Goal: Task Accomplishment & Management: Use online tool/utility

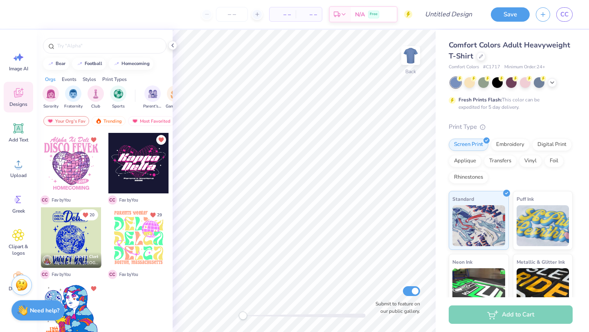
click at [74, 241] on div at bounding box center [10, 237] width 182 height 61
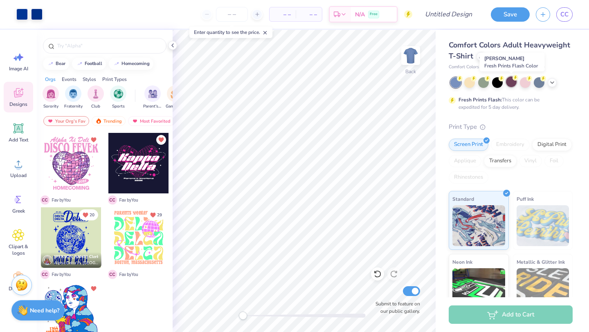
click at [512, 84] on div at bounding box center [511, 82] width 11 height 11
click at [553, 83] on icon at bounding box center [552, 82] width 7 height 7
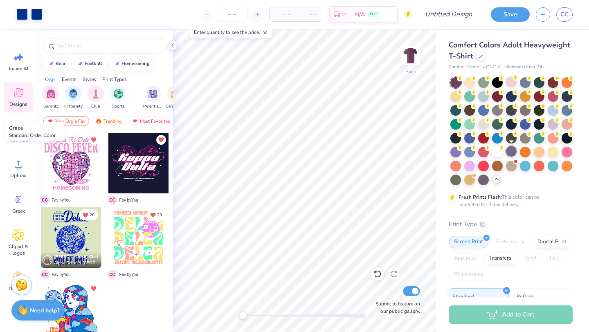
click at [513, 154] on div at bounding box center [511, 151] width 11 height 11
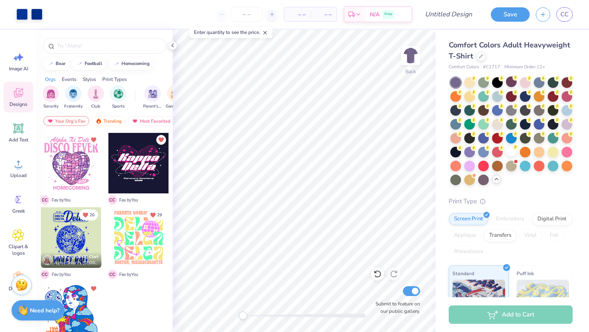
click at [495, 43] on span "Comfort Colors Adult Heavyweight T-Shirt" at bounding box center [510, 50] width 122 height 21
click at [468, 69] on span "Comfort Colors" at bounding box center [464, 67] width 30 height 7
click at [268, 33] on icon at bounding box center [265, 33] width 6 height 6
click at [524, 95] on div at bounding box center [525, 95] width 11 height 11
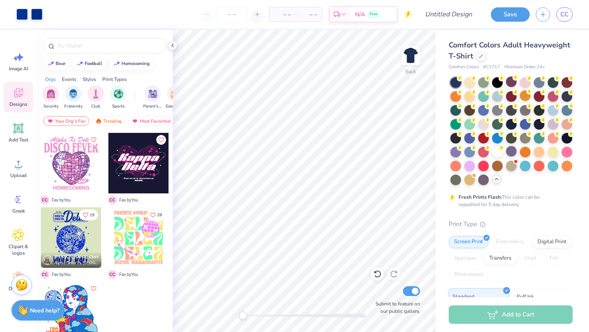
click at [524, 95] on div at bounding box center [525, 95] width 11 height 11
click at [525, 96] on div at bounding box center [525, 95] width 11 height 11
click at [174, 45] on icon at bounding box center [172, 45] width 7 height 7
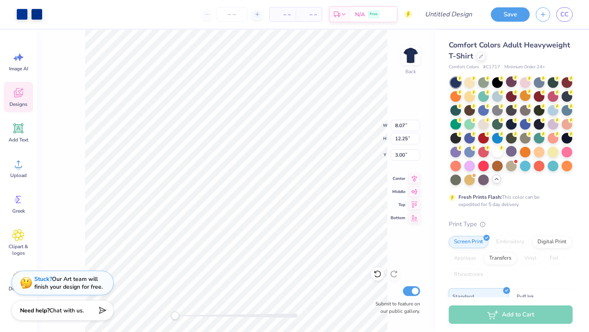
click at [20, 103] on span "Designs" at bounding box center [18, 104] width 18 height 7
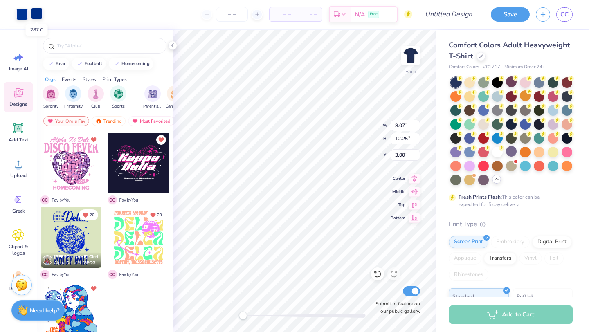
click at [37, 14] on div at bounding box center [36, 13] width 11 height 11
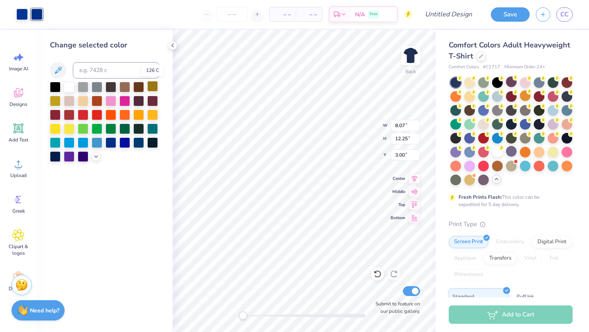
click at [156, 85] on div at bounding box center [152, 86] width 11 height 11
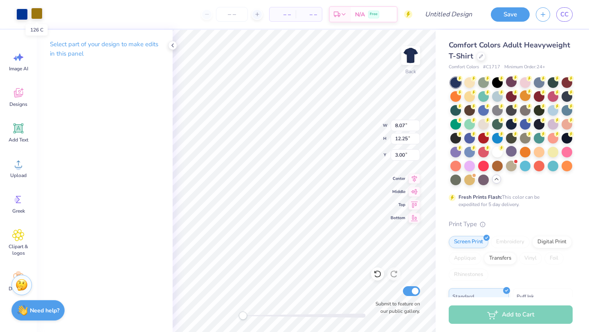
click at [36, 11] on div at bounding box center [36, 13] width 11 height 11
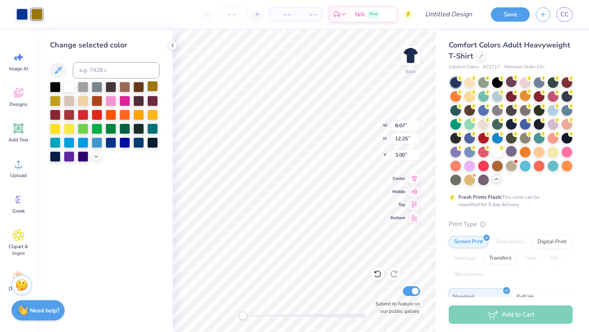
click at [151, 87] on div at bounding box center [152, 86] width 11 height 11
click at [22, 11] on div at bounding box center [21, 13] width 11 height 11
click at [155, 90] on div at bounding box center [152, 86] width 11 height 11
click at [152, 85] on div at bounding box center [152, 86] width 11 height 11
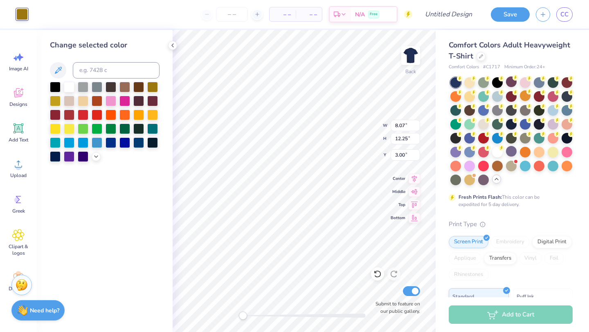
click at [372, 28] on div "– – Per Item – – Total Est. Delivery N/A Free" at bounding box center [223, 14] width 379 height 29
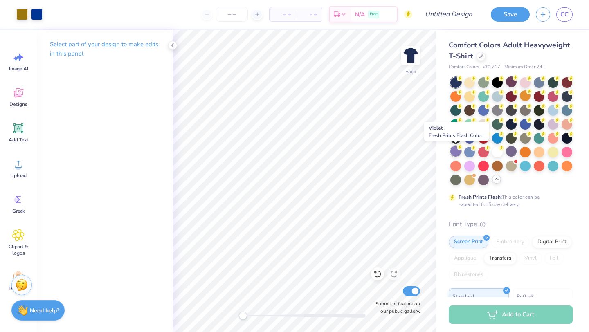
click at [457, 153] on div at bounding box center [456, 151] width 11 height 11
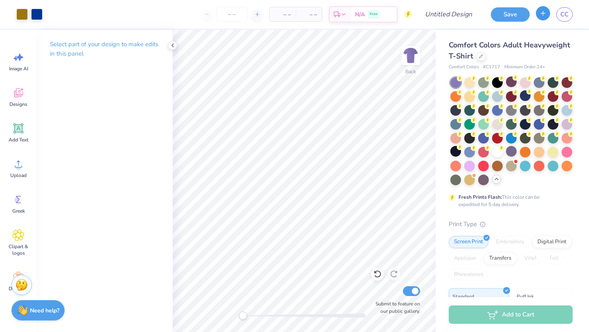
click at [545, 12] on icon "button" at bounding box center [543, 13] width 7 height 7
click at [514, 14] on button "Save" at bounding box center [510, 13] width 39 height 14
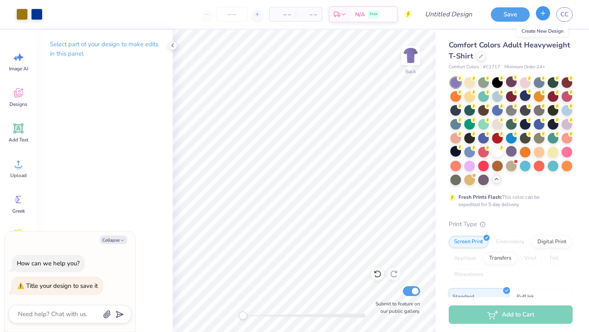
type textarea "x"
click at [549, 14] on button "button" at bounding box center [543, 13] width 14 height 14
click at [439, 21] on input "Design Title" at bounding box center [459, 14] width 40 height 16
type input "n"
type textarea "x"
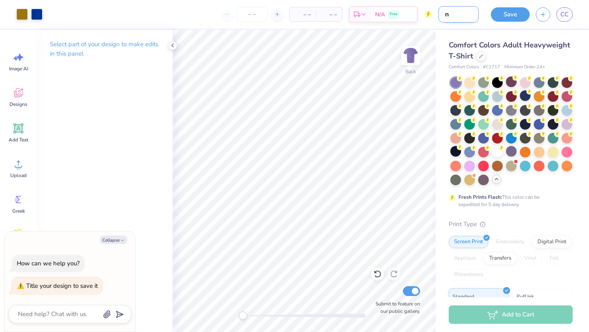
type input "nk"
type textarea "x"
type input "nko"
type textarea "x"
type input "nkoc"
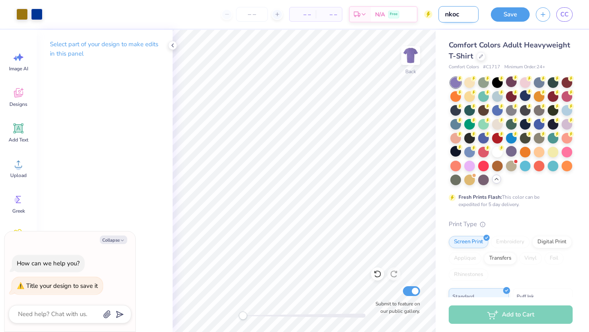
type textarea "x"
type input "nkoch"
type textarea "x"
type input "nkoche"
type textarea "x"
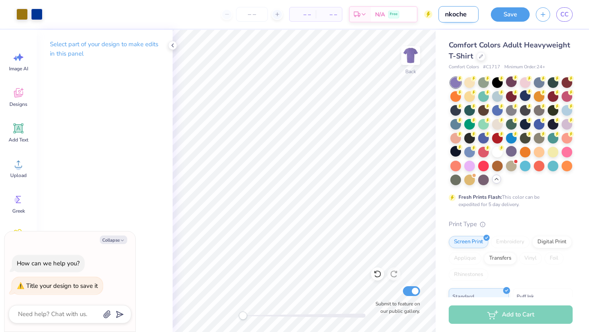
type input "nkochel"
type textarea "x"
type input "nkochell"
type textarea "x"
type input "nkochella"
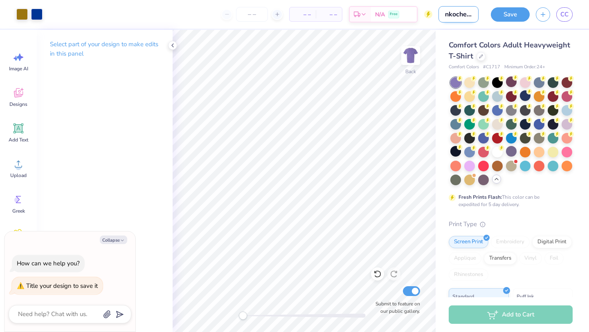
type textarea "x"
type input "nkochella"
click at [507, 16] on button "Save" at bounding box center [510, 13] width 39 height 14
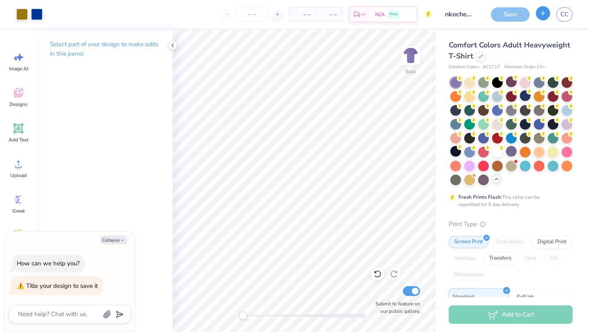
click at [544, 17] on icon "button" at bounding box center [543, 13] width 7 height 7
click at [545, 18] on button "button" at bounding box center [543, 13] width 14 height 14
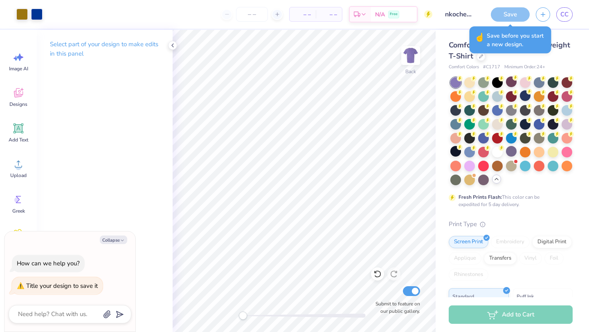
click at [505, 18] on div "Save" at bounding box center [510, 14] width 39 height 14
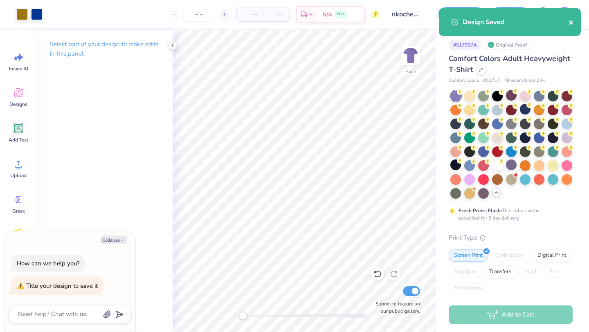
click at [569, 23] on icon "close" at bounding box center [572, 22] width 6 height 7
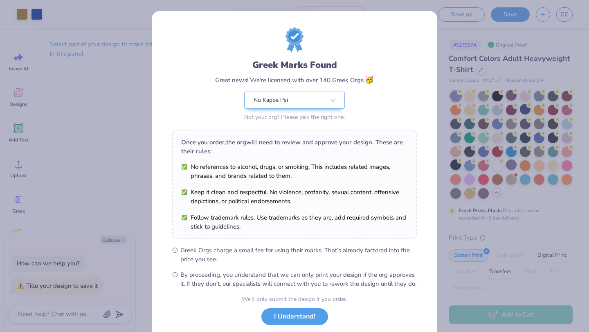
scroll to position [51, 0]
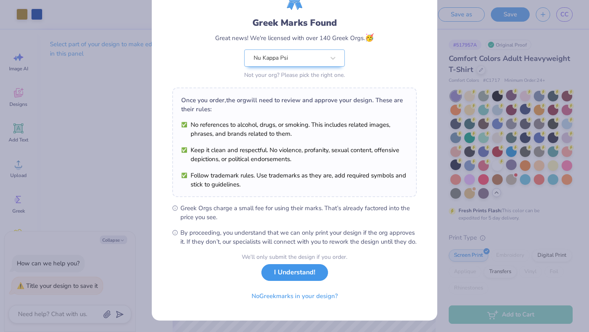
click at [283, 280] on button "I Understand!" at bounding box center [294, 272] width 67 height 17
type textarea "x"
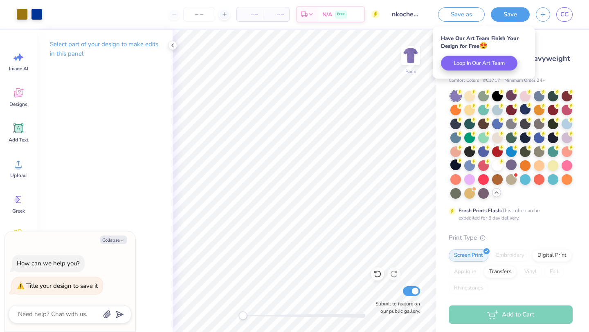
scroll to position [0, 0]
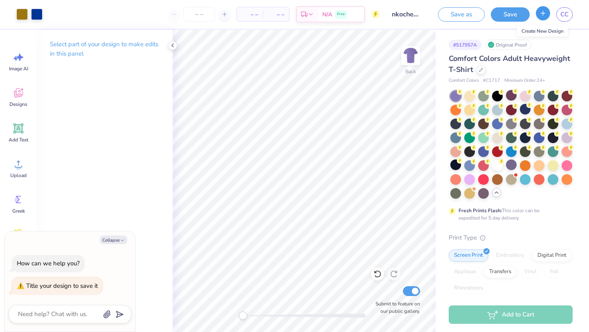
click at [542, 14] on icon "button" at bounding box center [543, 13] width 7 height 7
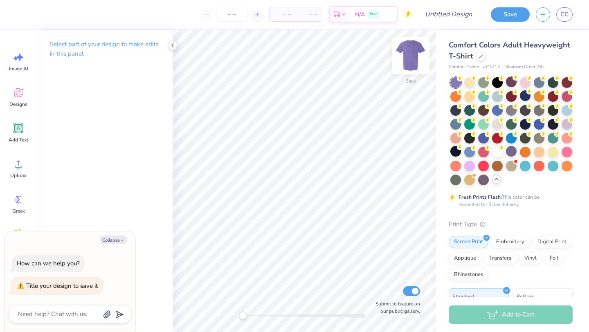
click at [410, 61] on img at bounding box center [410, 55] width 33 height 33
click at [466, 80] on div at bounding box center [469, 82] width 11 height 11
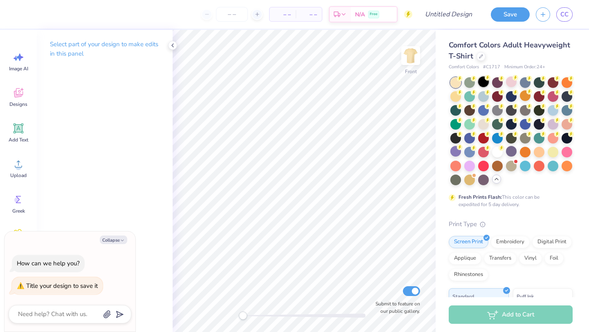
click at [485, 83] on div at bounding box center [483, 82] width 11 height 11
click at [498, 84] on div at bounding box center [497, 82] width 11 height 11
click at [469, 140] on div at bounding box center [469, 137] width 11 height 11
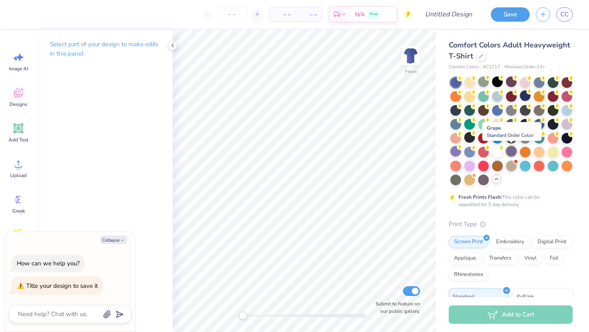
click at [510, 150] on div at bounding box center [511, 151] width 11 height 11
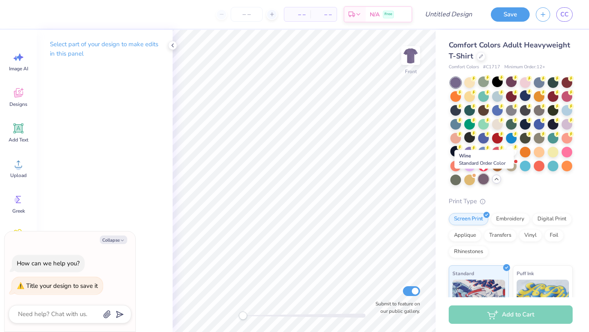
click at [482, 180] on div at bounding box center [483, 179] width 11 height 11
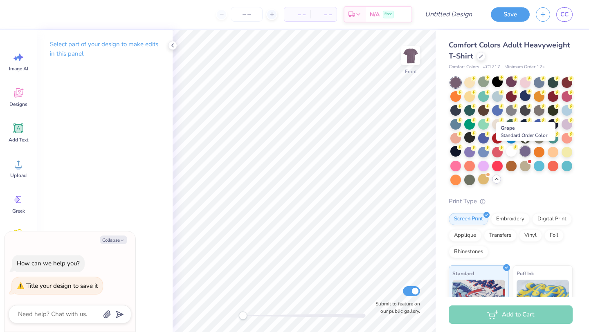
click at [525, 149] on div at bounding box center [525, 151] width 11 height 11
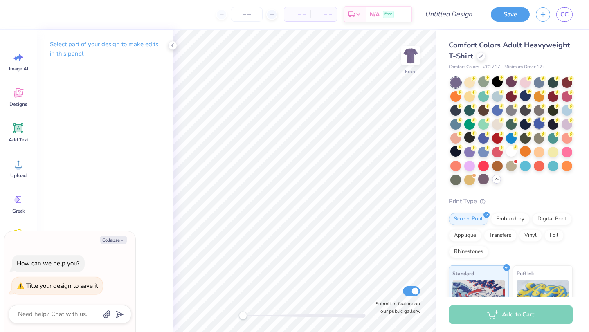
click at [538, 125] on div at bounding box center [539, 123] width 11 height 11
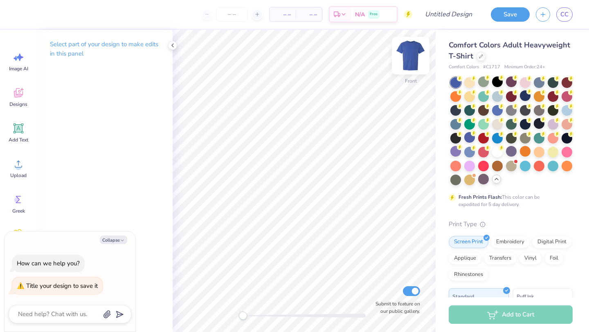
click at [413, 53] on img at bounding box center [410, 55] width 33 height 33
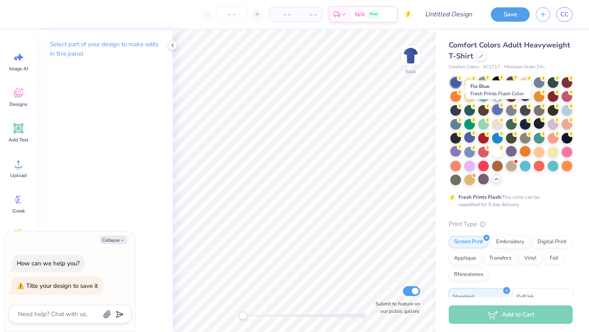
click at [496, 108] on div at bounding box center [497, 109] width 11 height 11
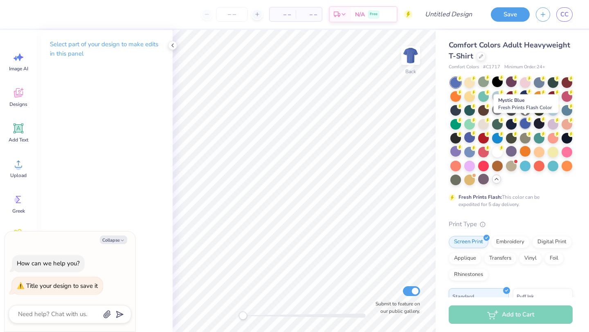
click at [526, 125] on div at bounding box center [525, 123] width 11 height 11
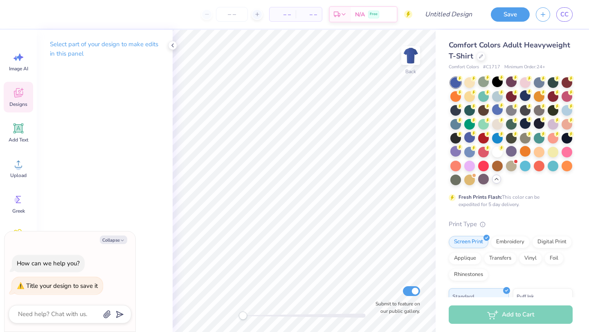
click at [17, 101] on span "Designs" at bounding box center [18, 104] width 18 height 7
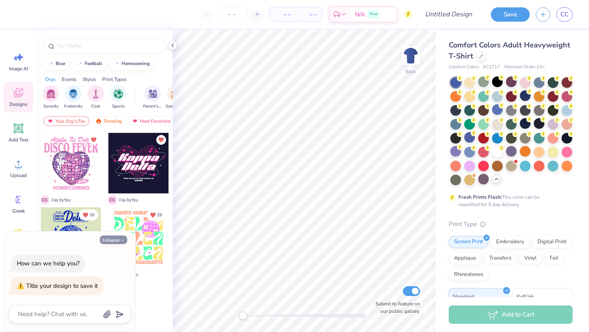
click at [118, 240] on button "Collapse" at bounding box center [113, 240] width 27 height 9
type textarea "x"
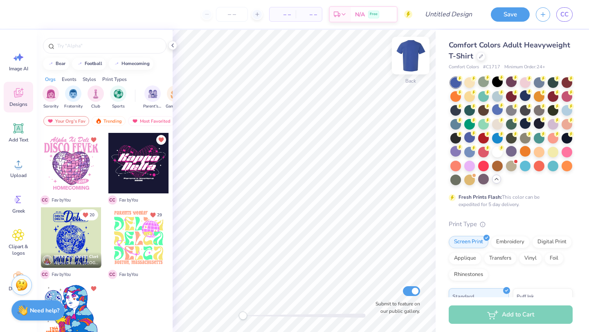
click at [413, 53] on img at bounding box center [410, 55] width 33 height 33
click at [70, 238] on div at bounding box center [71, 237] width 61 height 61
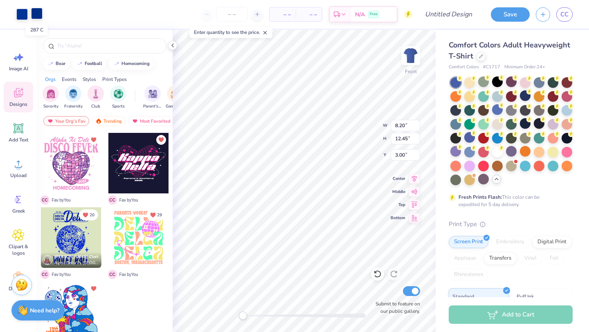
click at [38, 17] on div at bounding box center [36, 13] width 11 height 11
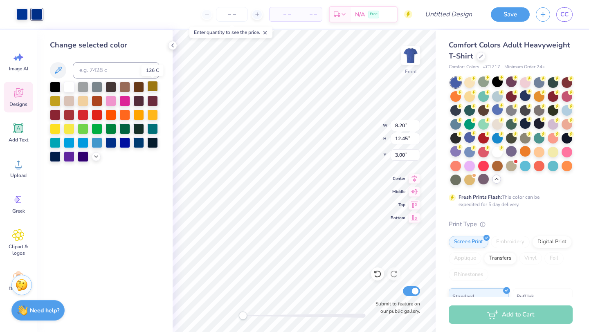
click at [153, 87] on div at bounding box center [152, 86] width 11 height 11
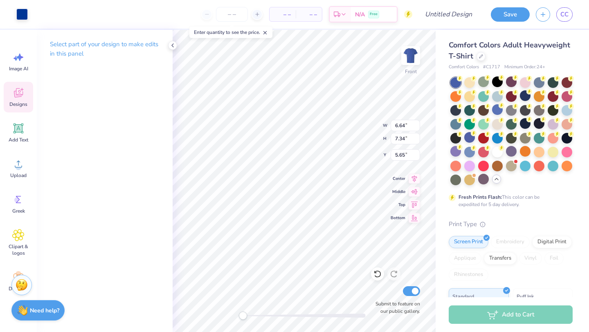
type input "6.64"
type input "7.34"
type input "5.65"
type input "2.17"
type input "0.51"
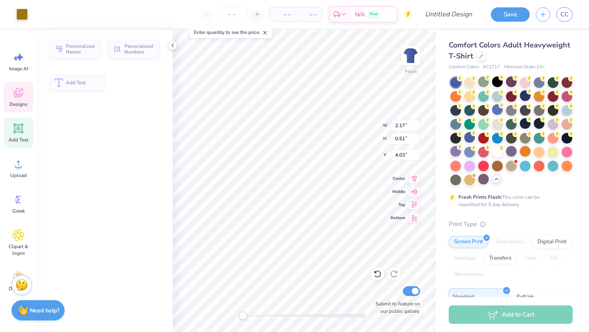
type input "4.03"
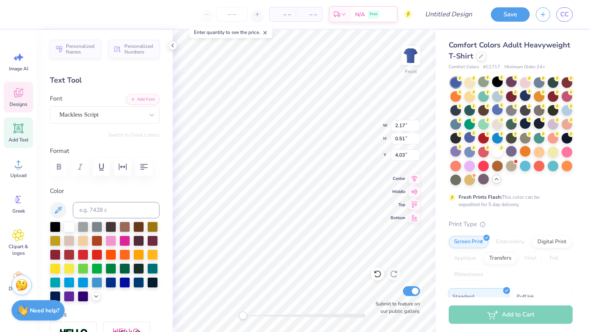
type input "2.18"
type input "2.73"
type input "3.00"
type input "2.17"
type input "0.51"
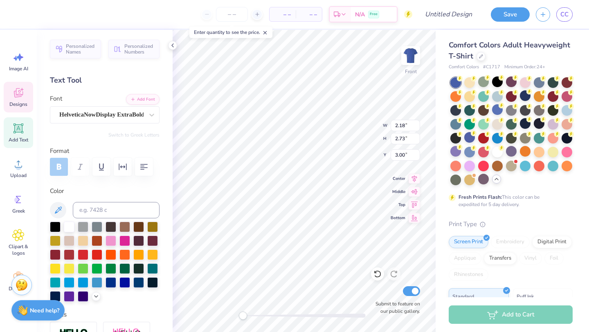
type input "4.11"
type input "3.30"
type input "1.92"
type input "3.50"
type input "2.18"
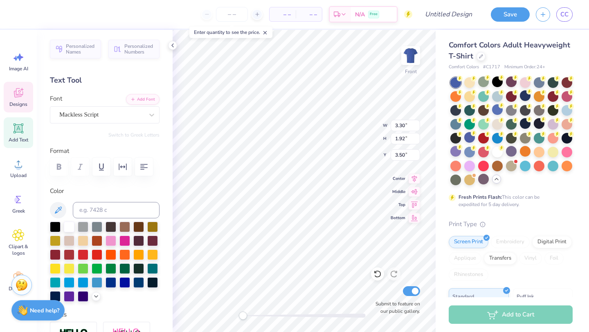
type input "2.73"
type input "3.00"
type textarea "N"
type input "3.30"
type input "1.92"
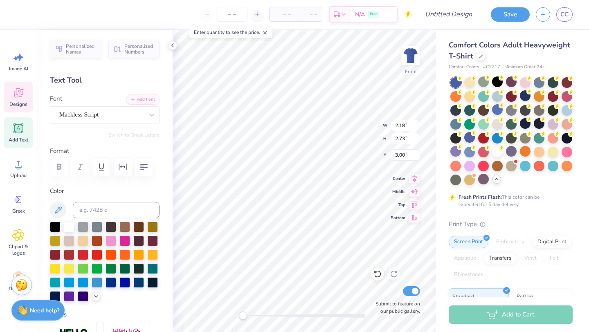
type input "3.40"
type textarea "ke"
type textarea "KE"
type textarea "NKE"
click at [23, 11] on div at bounding box center [21, 13] width 11 height 11
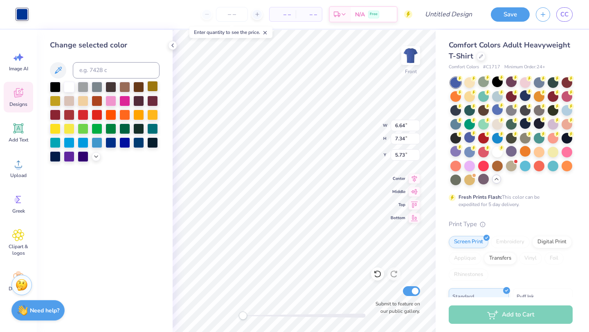
click at [154, 87] on div at bounding box center [152, 86] width 11 height 11
click at [512, 81] on div at bounding box center [511, 82] width 11 height 11
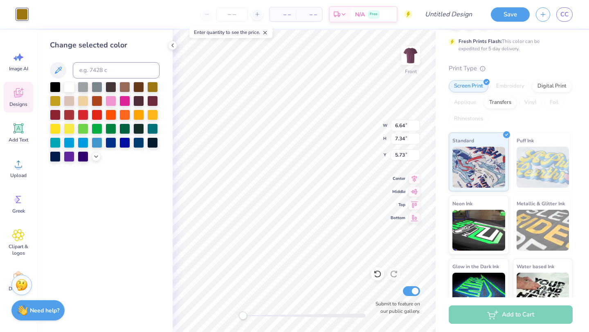
scroll to position [176, 0]
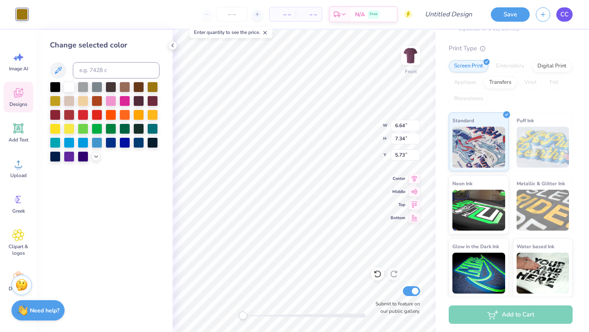
click at [561, 16] on span "CC" at bounding box center [565, 14] width 8 height 9
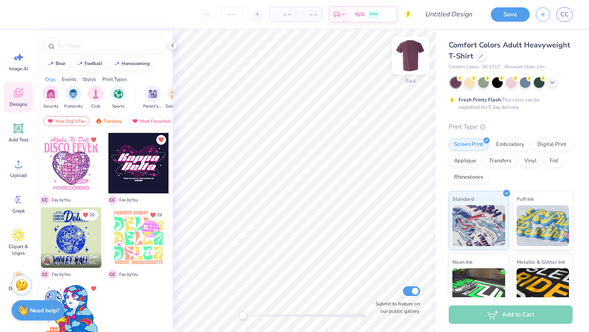
click at [414, 57] on img at bounding box center [410, 55] width 33 height 33
click at [62, 230] on div at bounding box center [71, 237] width 61 height 61
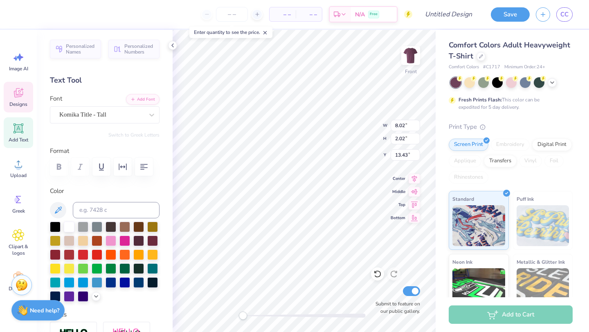
scroll to position [0, 2]
type input "5.35"
type textarea "B"
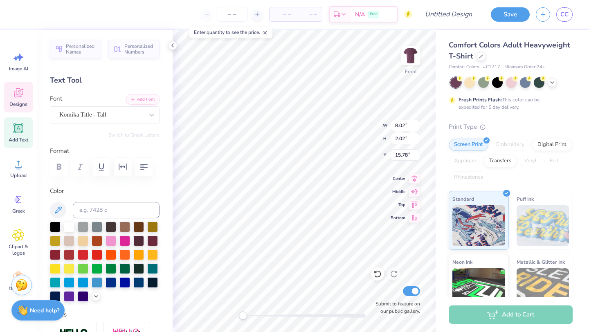
type textarea "NKoachella"
click at [99, 113] on div "Komika Title - Tall" at bounding box center [102, 114] width 86 height 13
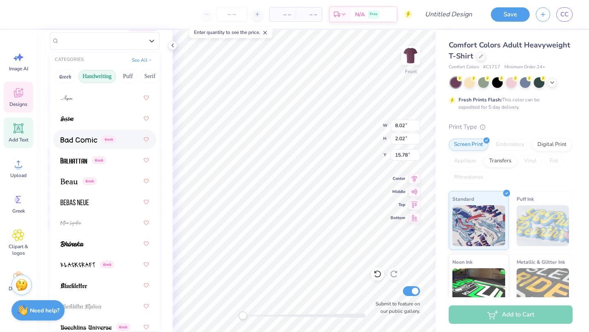
scroll to position [496, 0]
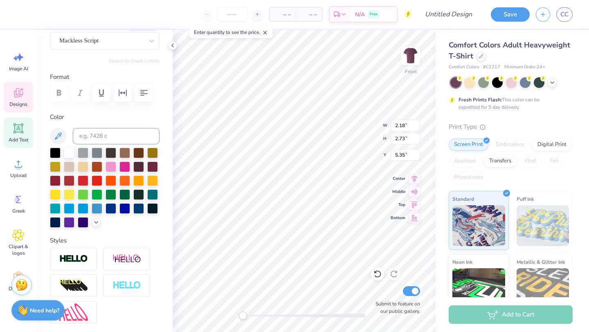
type input "2.18"
type input "2.73"
type input "5.35"
type input "3.30"
type input "1.92"
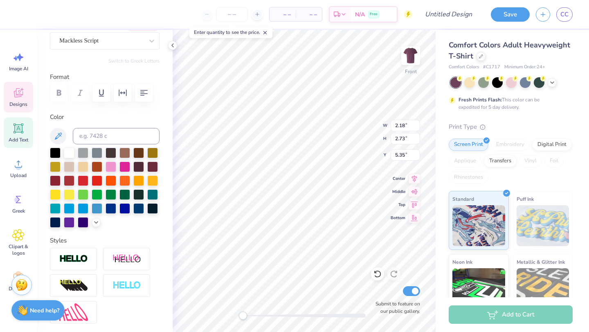
type input "5.85"
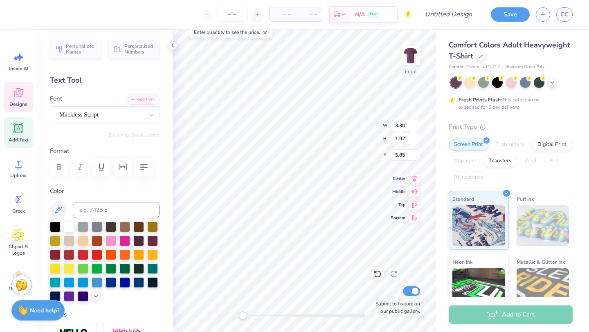
type input "8.31"
type input "2.02"
type input "15.78"
type input "3.30"
type input "1.92"
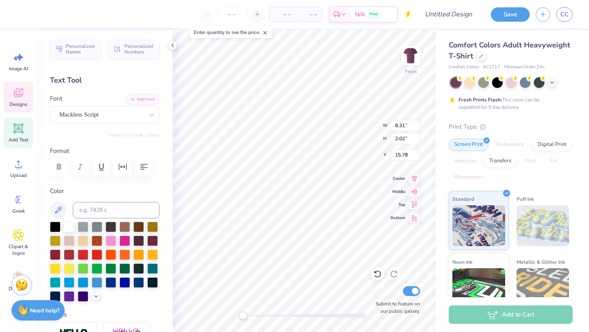
type input "5.85"
type input "8.31"
type input "2.02"
type input "15.78"
click at [108, 114] on div "Komika Title - Tall" at bounding box center [102, 114] width 86 height 13
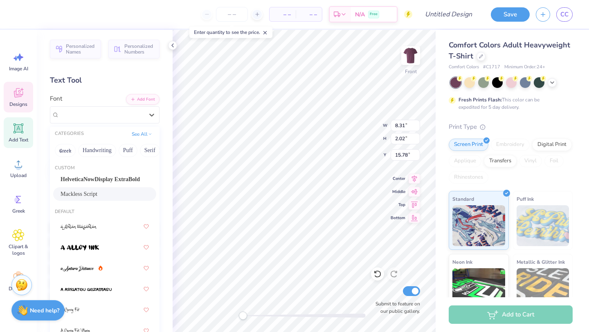
click at [84, 193] on span "Mackless Script" at bounding box center [79, 194] width 37 height 9
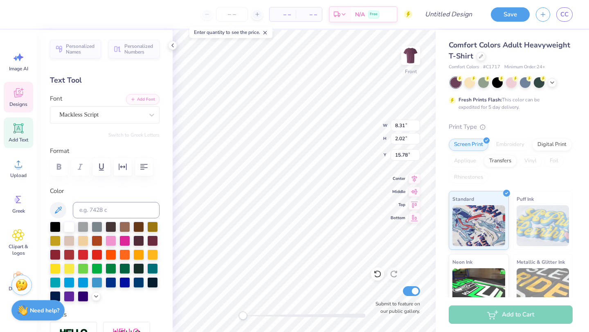
type input "8.87"
type input "1.81"
type input "15.88"
type textarea "oachella"
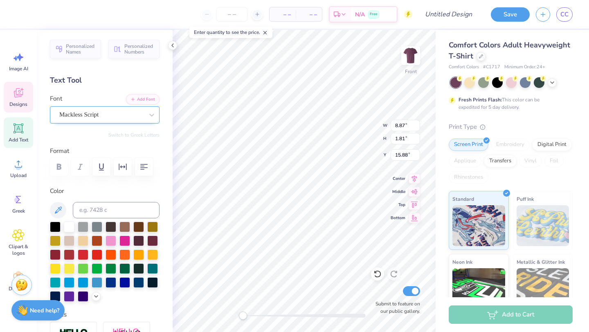
click at [92, 113] on div "Mackless Script" at bounding box center [102, 114] width 86 height 13
type input "5.53"
type input "1.43"
type input "16.07"
click at [140, 116] on div "Mackless Script" at bounding box center [102, 114] width 86 height 13
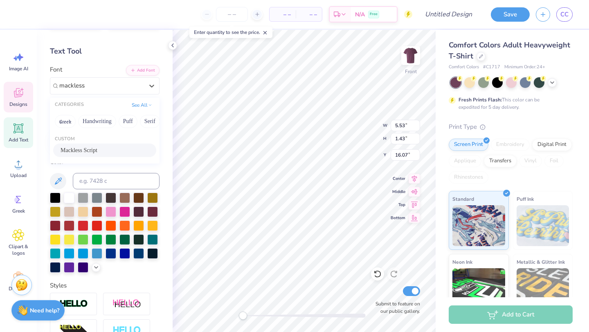
scroll to position [31, 0]
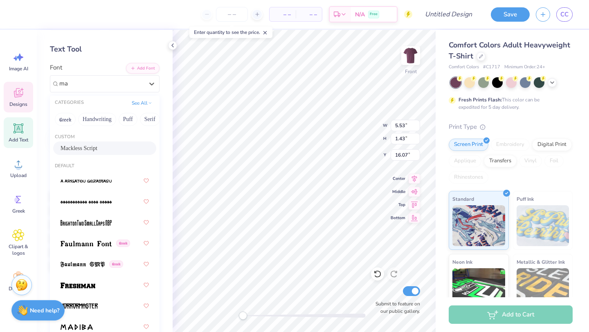
type input "m"
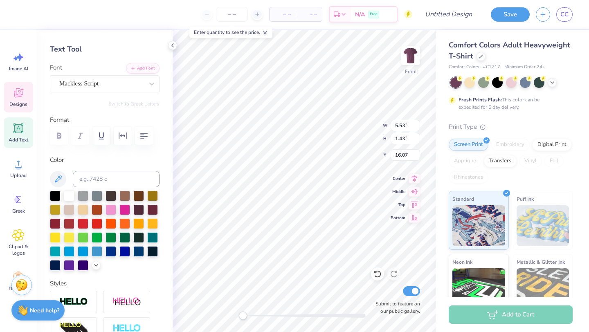
type input "2.18"
type input "2.73"
type input "5.35"
click at [376, 276] on icon at bounding box center [378, 274] width 8 height 8
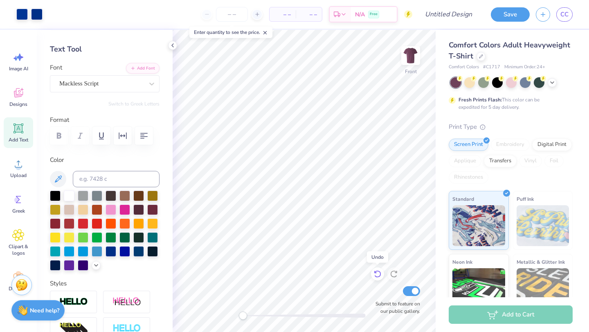
click at [376, 276] on icon at bounding box center [378, 274] width 8 height 8
type input "2.18"
type input "2.73"
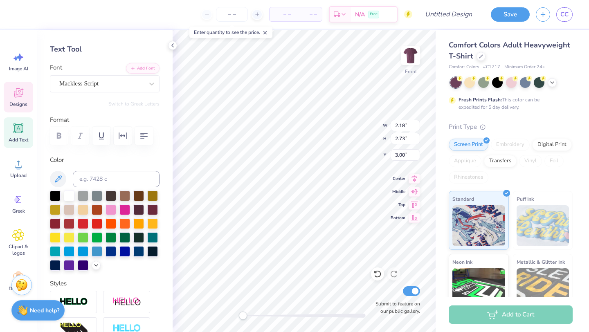
type input "3.00"
type input "3.30"
type input "1.92"
type input "3.50"
type input "8.02"
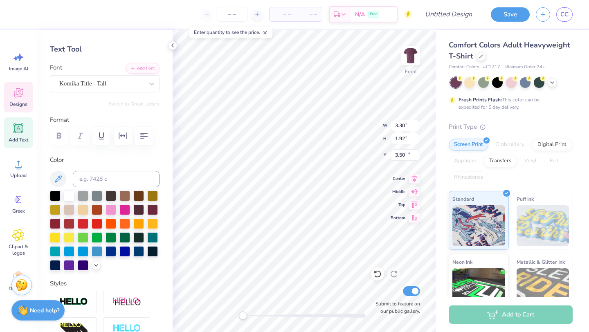
type input "2.02"
type input "13.43"
click at [101, 87] on div "Komika Title - Tall" at bounding box center [102, 83] width 86 height 13
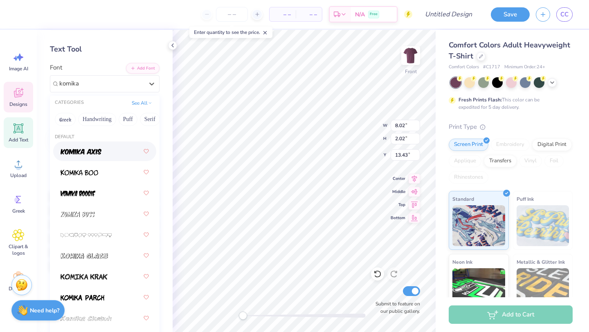
scroll to position [0, 0]
click at [95, 157] on div at bounding box center [105, 151] width 88 height 15
type input "komika"
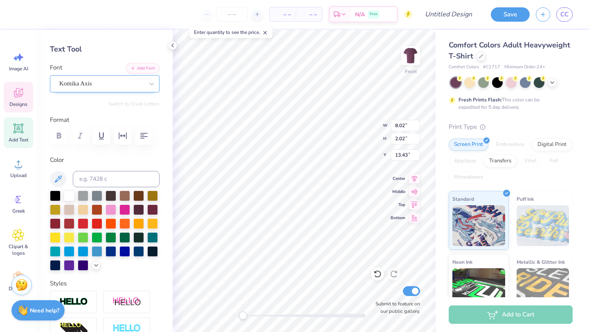
scroll to position [0, 0]
type textarea "BALL"
click at [382, 275] on div at bounding box center [377, 274] width 13 height 13
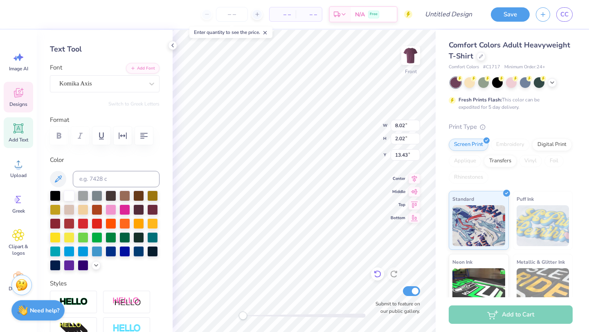
click at [374, 274] on icon at bounding box center [378, 274] width 8 height 8
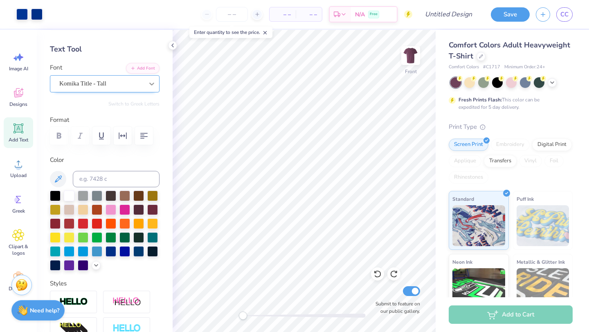
click at [145, 80] on div at bounding box center [151, 84] width 15 height 15
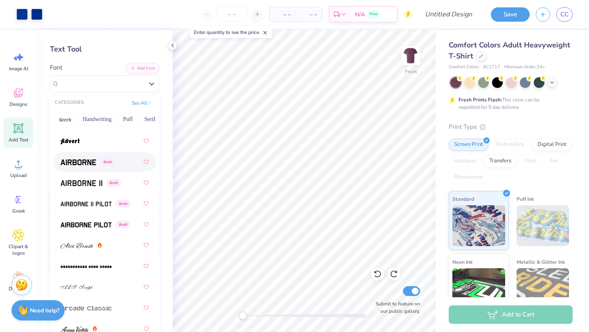
scroll to position [225, 0]
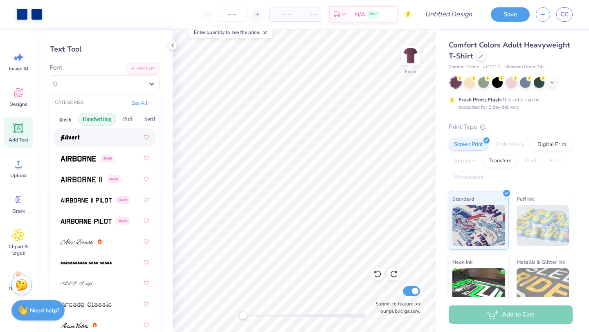
click at [100, 118] on button "Handwriting" at bounding box center [97, 119] width 38 height 13
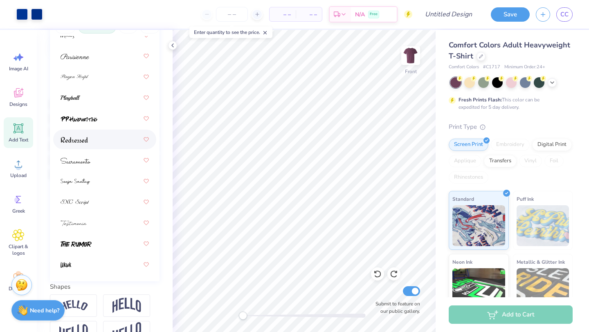
scroll to position [126, 0]
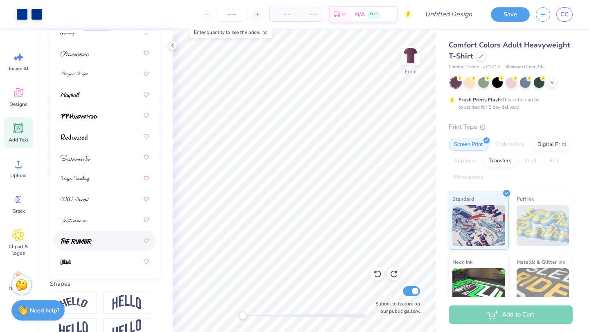
click at [106, 241] on div at bounding box center [105, 241] width 88 height 15
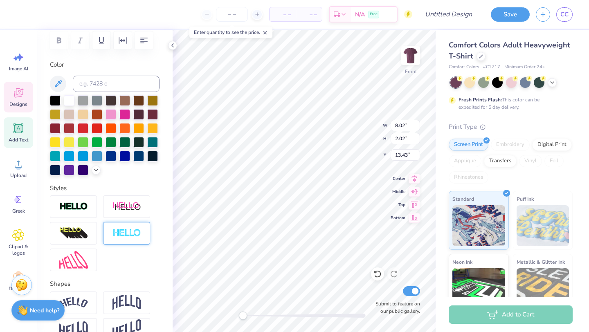
scroll to position [0, 1]
type input "9.51"
type input "1.88"
type input "13.64"
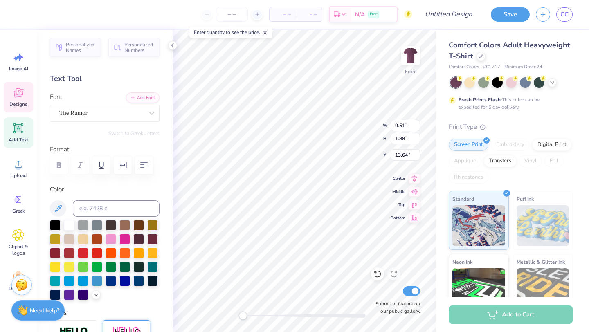
scroll to position [0, 0]
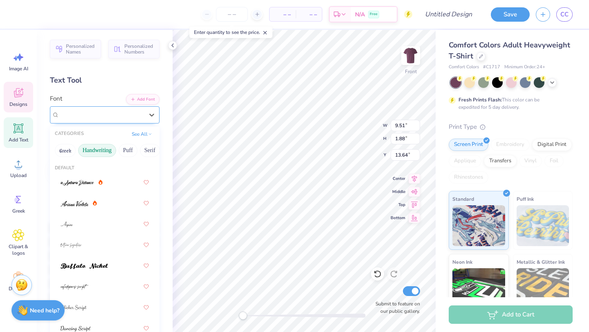
click at [93, 119] on div at bounding box center [101, 114] width 84 height 11
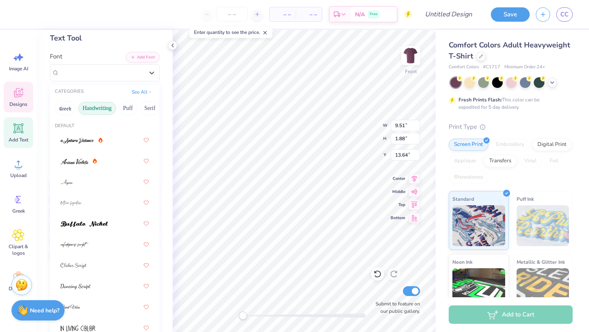
scroll to position [46, 0]
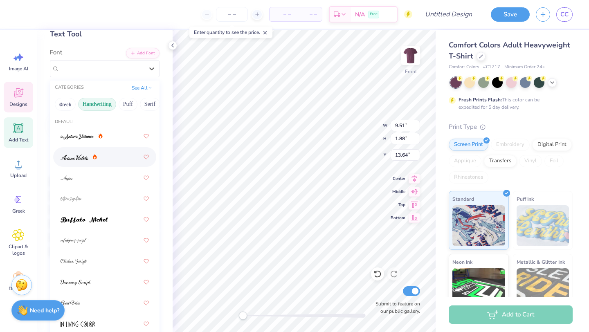
click at [107, 160] on div at bounding box center [105, 157] width 88 height 15
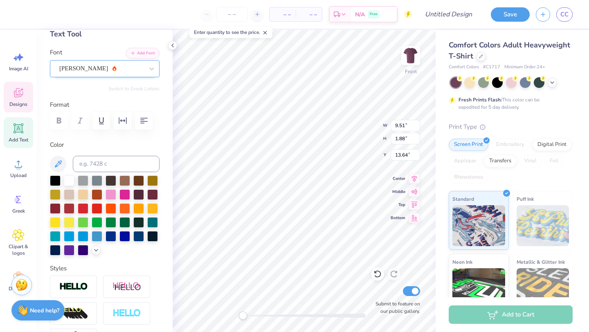
click at [135, 67] on div "[PERSON_NAME]" at bounding box center [102, 68] width 86 height 13
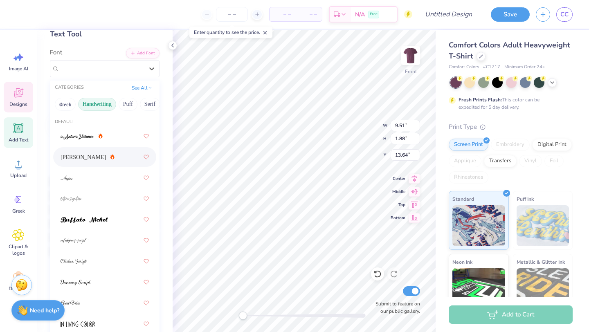
click at [110, 157] on icon at bounding box center [112, 157] width 4 height 5
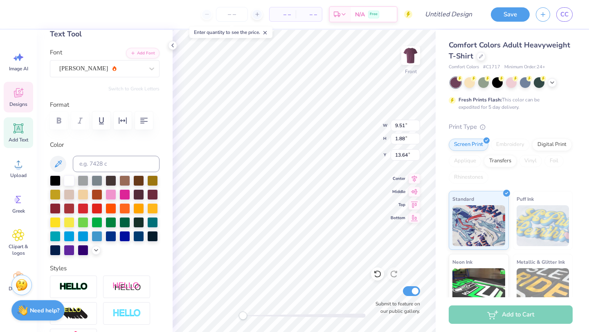
scroll to position [0, 0]
type textarea "NKochElla"
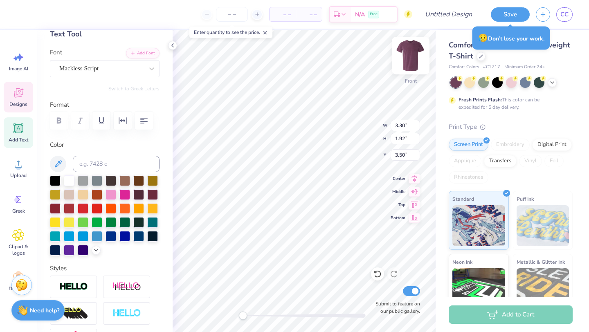
type input "3.30"
type input "1.92"
type input "3.50"
type input "2.17"
type input "0.51"
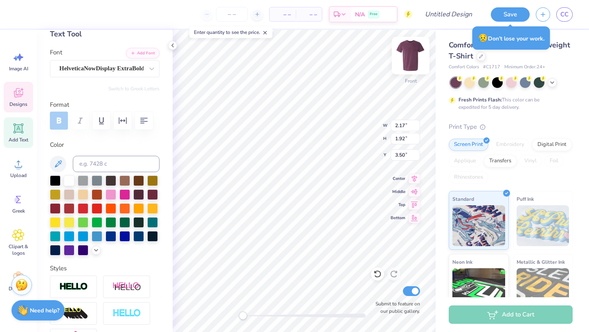
type input "4.03"
type input "2.18"
type input "2.73"
type input "3.00"
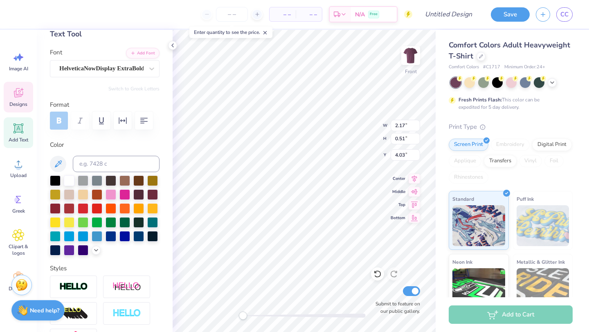
type input "2.17"
type input "0.51"
type input "4.03"
type input "2.18"
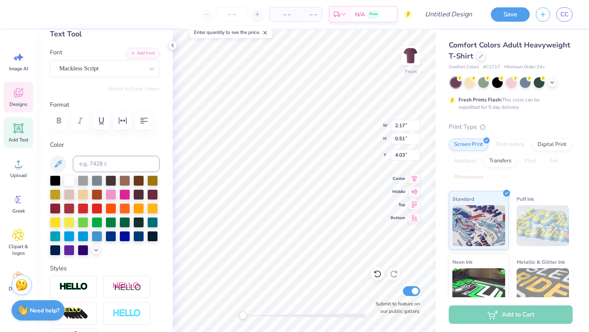
type input "2.73"
type input "3.00"
type input "2.17"
type input "0.51"
type input "4.03"
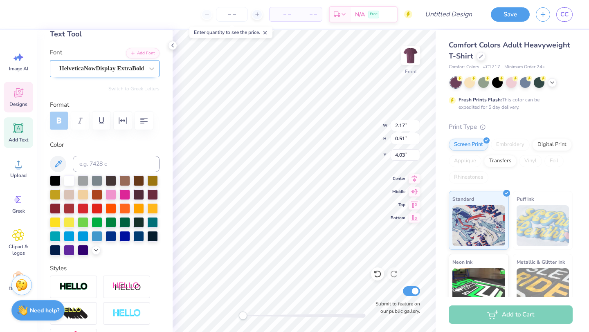
click at [126, 69] on div "HelveticaNowDisplay ExtraBold" at bounding box center [102, 68] width 86 height 13
type input "3.30"
type input "1.92"
type input "3.50"
type input "2.17"
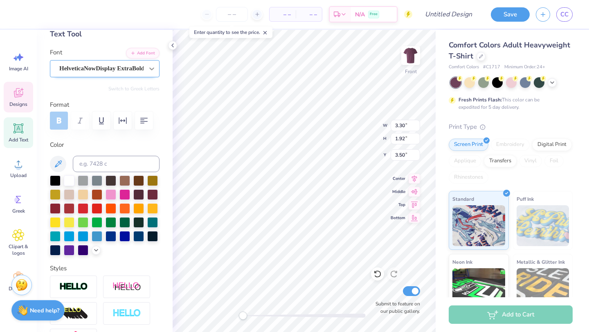
type input "0.51"
type input "4.11"
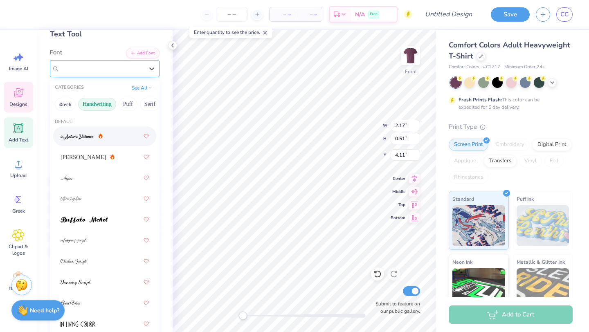
click at [83, 70] on div "HelveticaNowDisplay ExtraBold" at bounding box center [102, 68] width 86 height 13
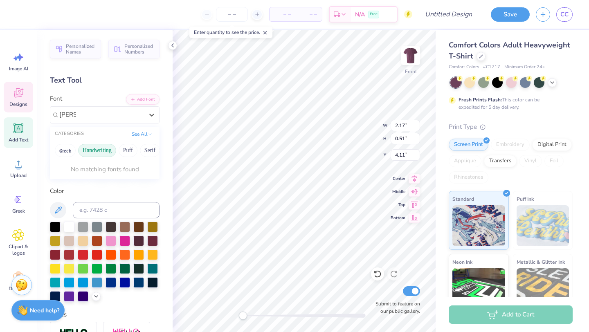
type input "[PERSON_NAME]"
type input "3.30"
type input "1.92"
type input "3.50"
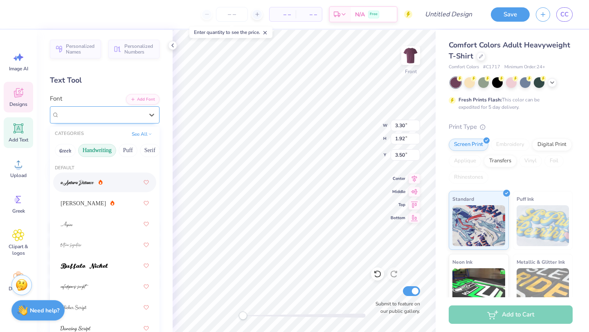
click at [95, 119] on div "Mackless Script" at bounding box center [102, 114] width 86 height 13
click at [79, 116] on span "Mackless Script" at bounding box center [78, 114] width 39 height 9
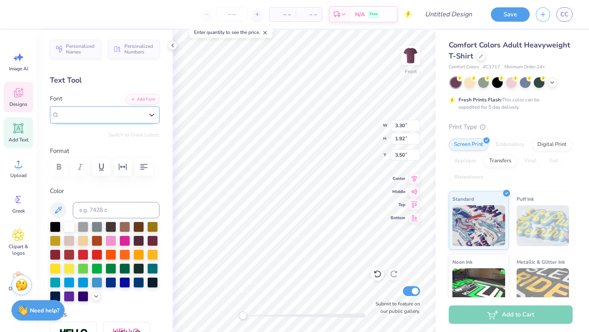
click at [79, 116] on span "Mackless Script" at bounding box center [78, 114] width 39 height 9
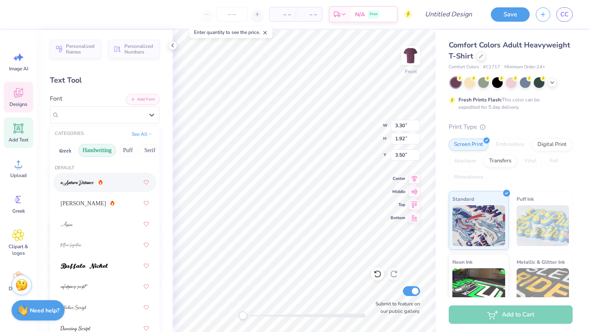
click at [103, 148] on button "Handwriting" at bounding box center [97, 150] width 38 height 13
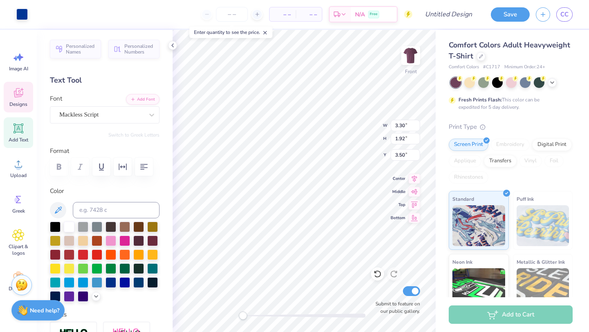
type input "8.08"
type input "2.04"
type input "3.58"
type input "2.17"
type input "0.51"
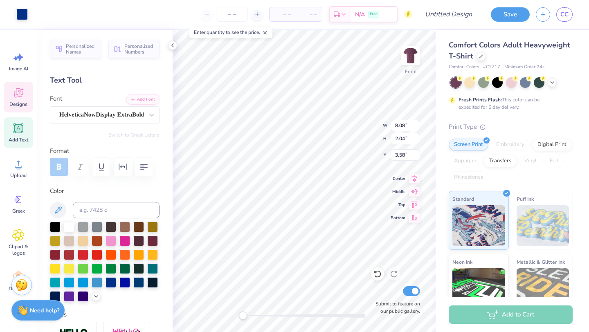
type input "4.11"
click at [104, 113] on div "HelveticaNowDisplay ExtraBold" at bounding box center [102, 114] width 86 height 13
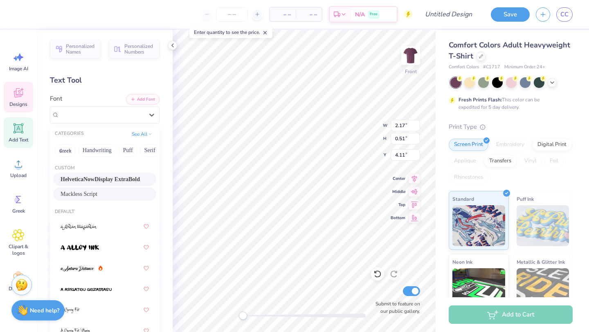
click at [87, 192] on span "Mackless Script" at bounding box center [79, 194] width 37 height 9
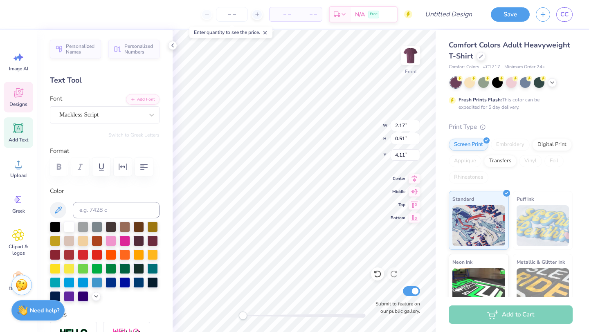
type input "3.30"
type input "1.92"
type input "3.40"
click at [118, 124] on div "Personalized Names Personalized Numbers Text Tool Add Font Font Mackless Script…" at bounding box center [105, 181] width 136 height 302
click at [116, 116] on div "Mackless Script" at bounding box center [102, 114] width 86 height 13
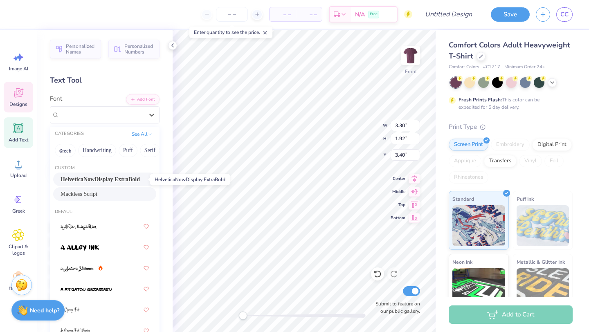
click at [87, 181] on span "HelveticaNowDisplay ExtraBold" at bounding box center [100, 179] width 79 height 9
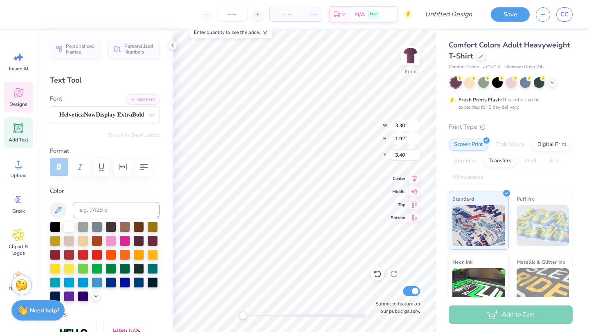
type textarea "NKE"
type input "2.18"
type input "2.73"
type input "3.00"
type textarea "2025"
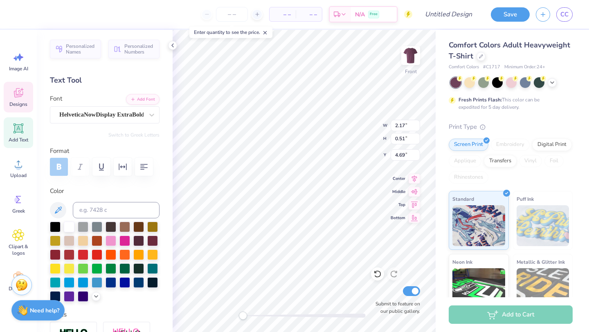
type input "2.17"
type input "0.51"
type input "4.69"
type input "1.14"
type input "0.19"
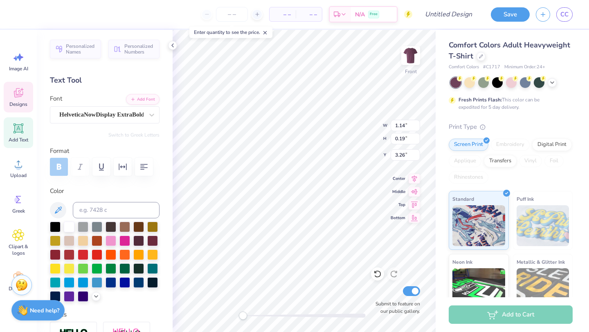
type input "3.26"
type textarea "nke"
type input "3.71"
type input "1.64"
type input "3.75"
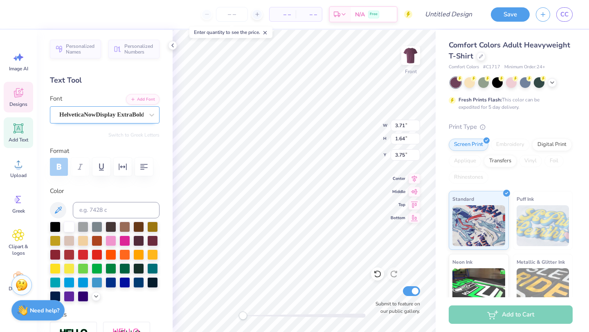
click at [142, 113] on div "HelveticaNowDisplay ExtraBold" at bounding box center [102, 114] width 86 height 13
type input "1.79"
type input "0.65"
type input "3.76"
type input "3.71"
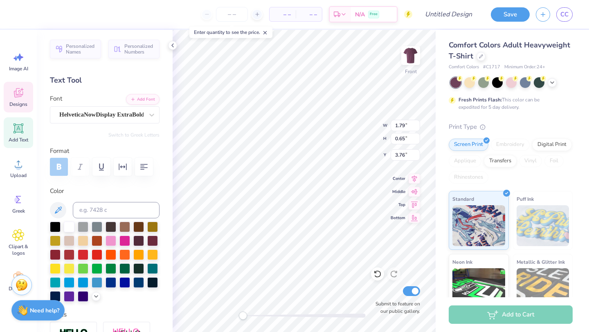
type input "1.64"
type input "3.75"
click at [126, 118] on div "HelveticaNowDisplay ExtraBold" at bounding box center [102, 114] width 86 height 13
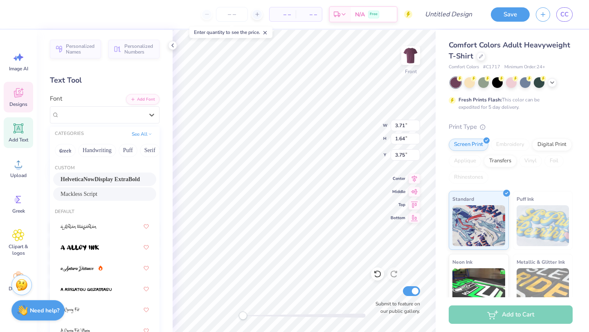
click at [81, 194] on span "Mackless Script" at bounding box center [79, 194] width 37 height 9
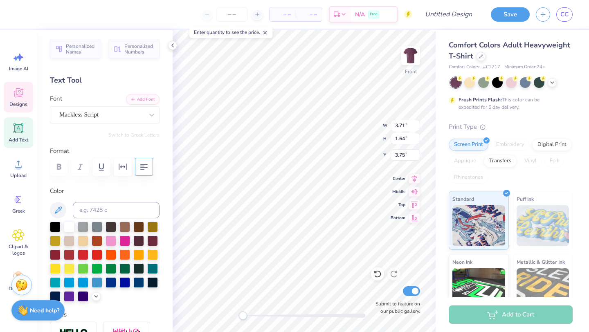
click at [366, 132] on div "Front W 3.71 3.71 " H 1.64 1.64 " Y 3.75 3.75 " Center Middle Top Bottom Submit…" at bounding box center [304, 181] width 263 height 302
type textarea "n"
type textarea "N"
type textarea "nke"
type input "2.63"
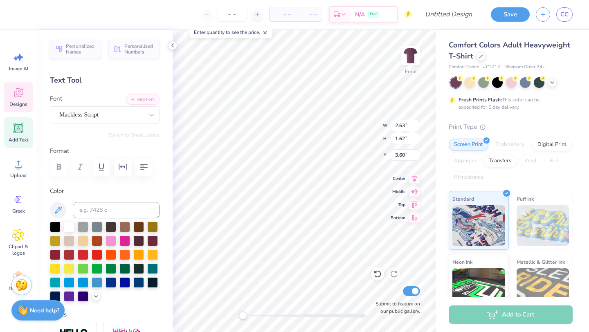
type input "1.62"
type input "3.60"
click at [101, 120] on div at bounding box center [101, 114] width 84 height 11
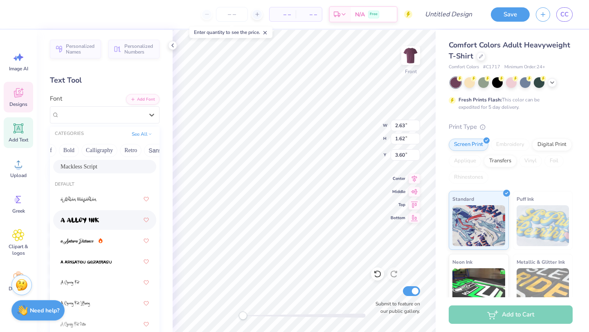
scroll to position [0, 115]
click at [89, 151] on button "Calligraphy" at bounding box center [88, 150] width 36 height 13
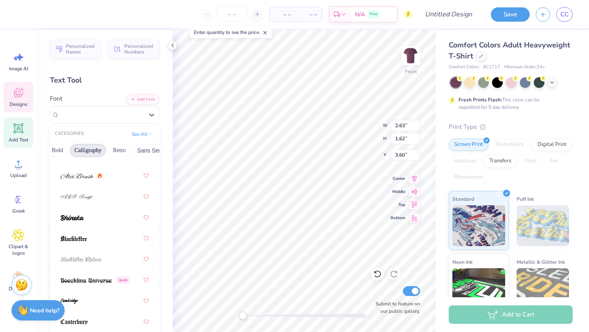
scroll to position [0, 0]
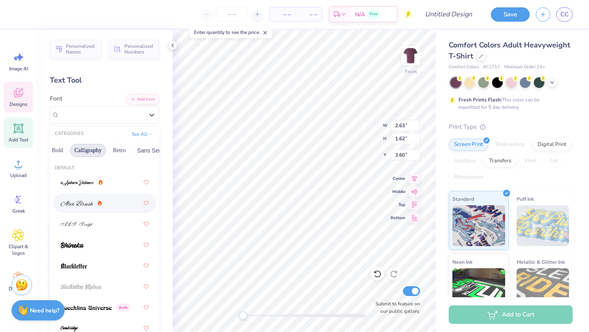
click at [105, 202] on div at bounding box center [105, 203] width 88 height 15
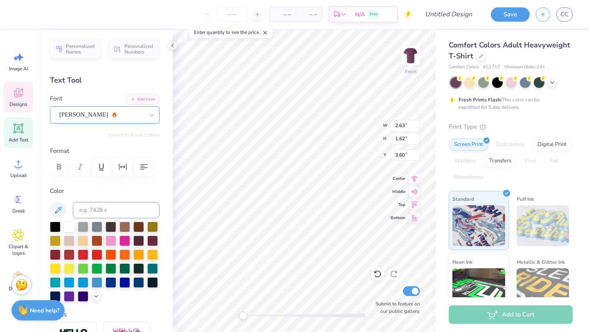
type textarea "NKE"
click at [380, 27] on div "– – Per Item – – Total Est. Delivery N/A Free" at bounding box center [218, 14] width 390 height 29
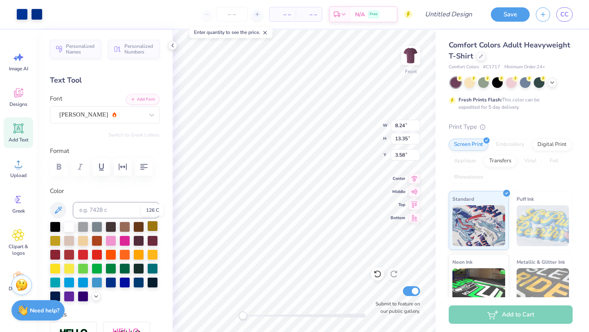
click at [155, 227] on div at bounding box center [152, 226] width 11 height 11
click at [151, 226] on div at bounding box center [152, 226] width 11 height 11
click at [458, 14] on input "Design Title" at bounding box center [459, 14] width 40 height 16
click at [564, 10] on span "CC" at bounding box center [565, 14] width 8 height 9
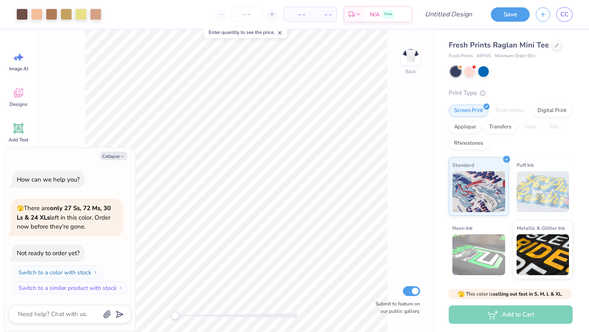
click at [76, 122] on div "Back Submit to feature on our public gallery." at bounding box center [236, 181] width 399 height 302
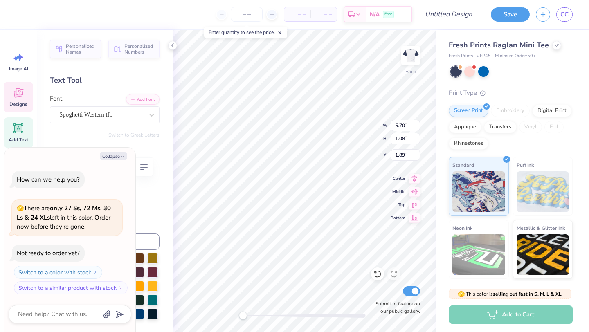
type textarea "x"
click at [379, 276] on icon at bounding box center [378, 274] width 8 height 8
type textarea "x"
